Goal: Use online tool/utility: Utilize a website feature to perform a specific function

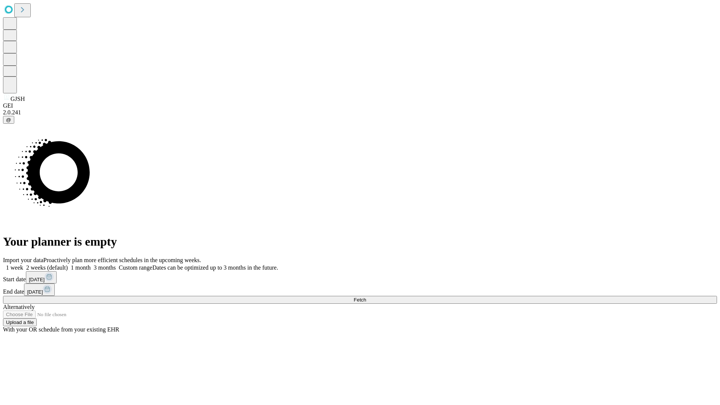
click at [366, 297] on span "Fetch" at bounding box center [360, 300] width 12 height 6
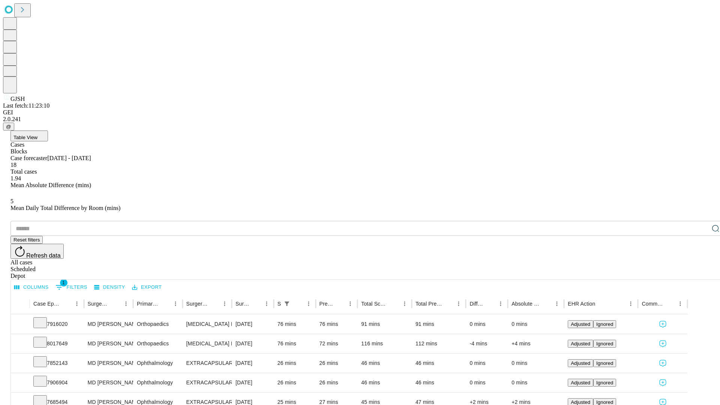
click at [38, 135] on span "Table View" at bounding box center [26, 138] width 24 height 6
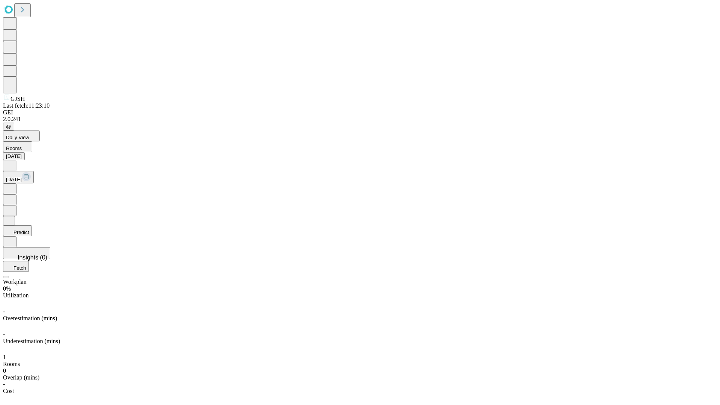
click at [32, 226] on button "Predict" at bounding box center [17, 231] width 29 height 11
